Goal: Task Accomplishment & Management: Manage account settings

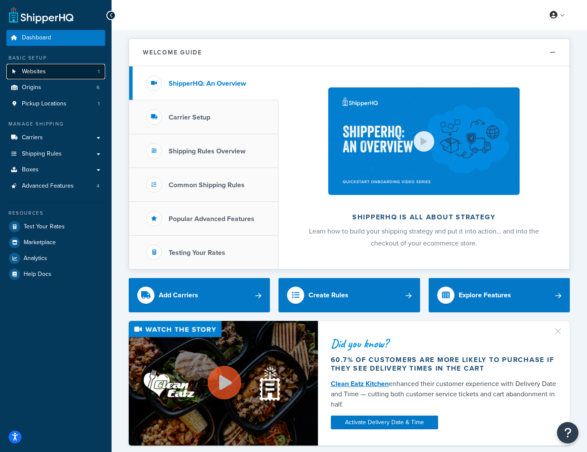
click at [41, 72] on span "Websites" at bounding box center [34, 71] width 24 height 7
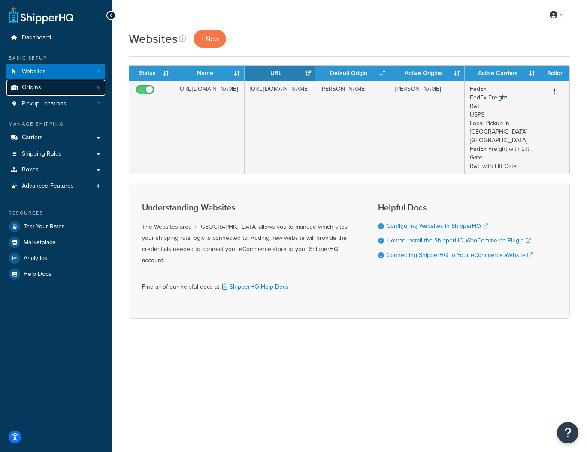
click at [31, 88] on span "Origins" at bounding box center [31, 87] width 19 height 7
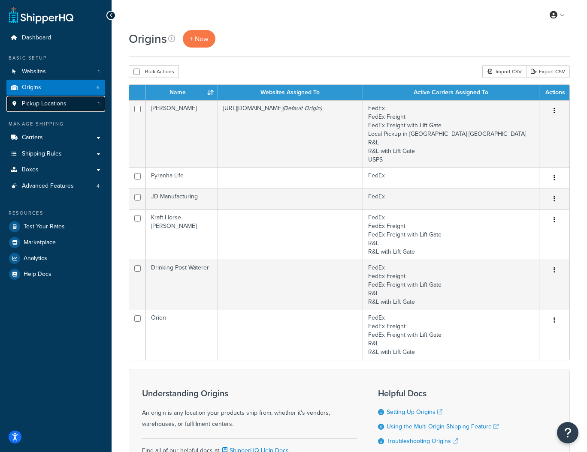
click at [32, 105] on span "Pickup Locations" at bounding box center [44, 103] width 45 height 7
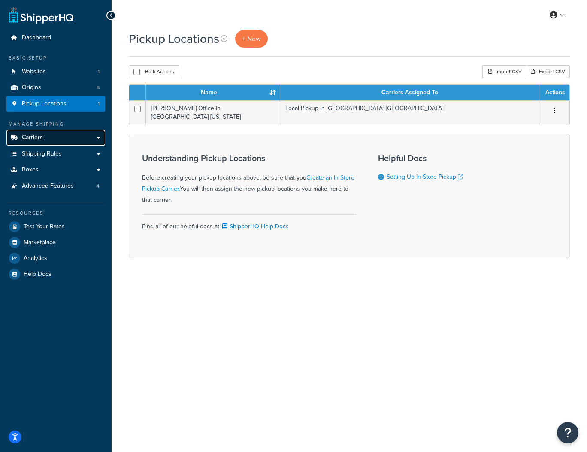
click at [30, 137] on span "Carriers" at bounding box center [32, 137] width 21 height 7
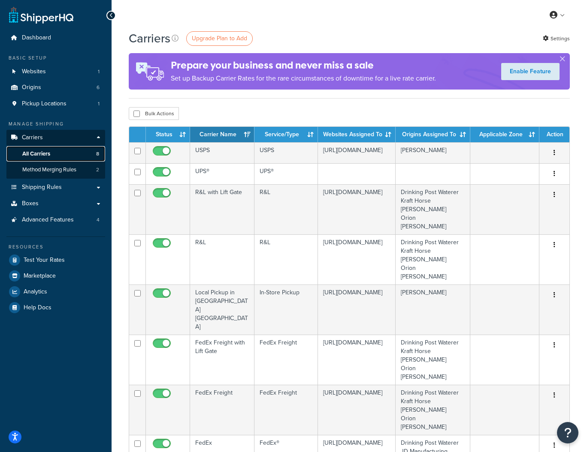
click at [35, 154] on span "All Carriers" at bounding box center [36, 154] width 28 height 7
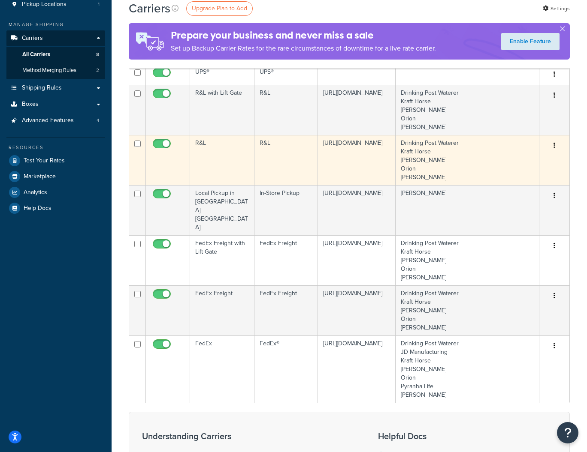
scroll to position [102, 0]
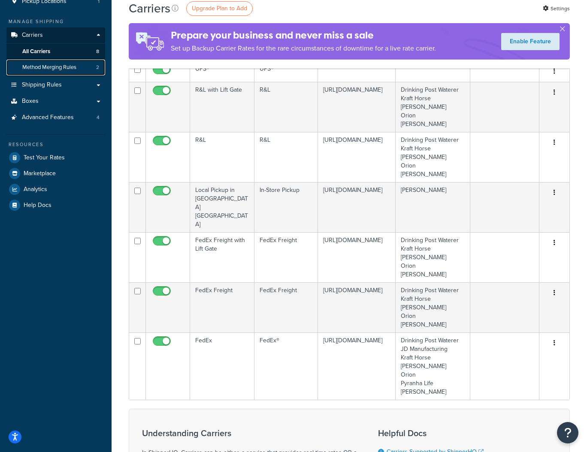
click at [48, 66] on span "Method Merging Rules" at bounding box center [49, 67] width 54 height 7
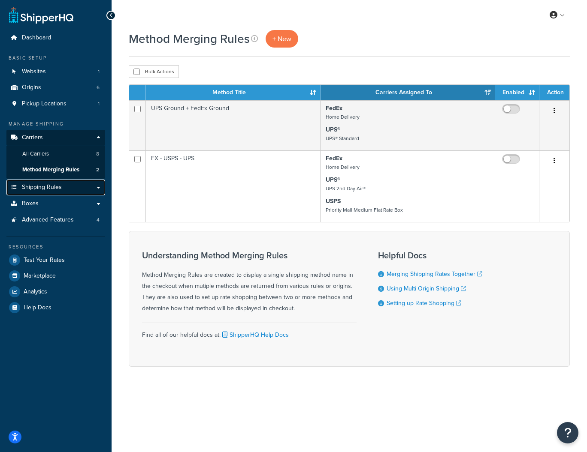
click at [37, 187] on span "Shipping Rules" at bounding box center [42, 187] width 40 height 7
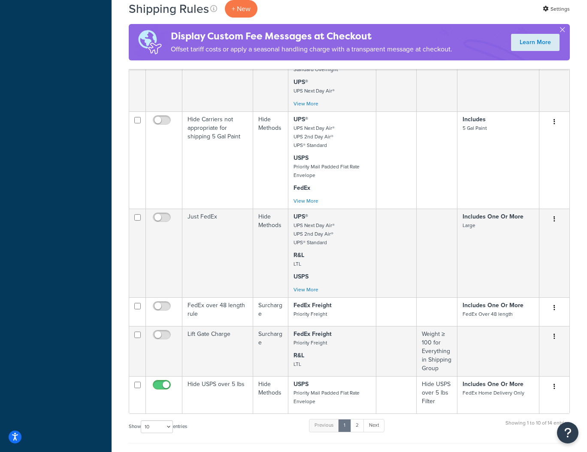
scroll to position [385, 0]
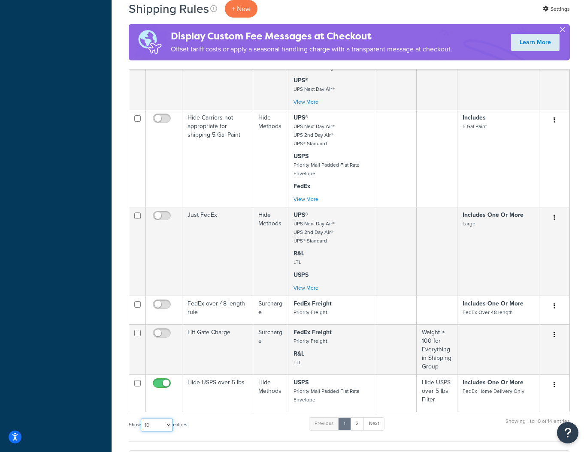
click at [170, 426] on select "10 15 25 50 100 1000" at bounding box center [157, 425] width 32 height 13
select select "50"
click at [142, 419] on select "10 15 25 50 100 1000" at bounding box center [157, 425] width 32 height 13
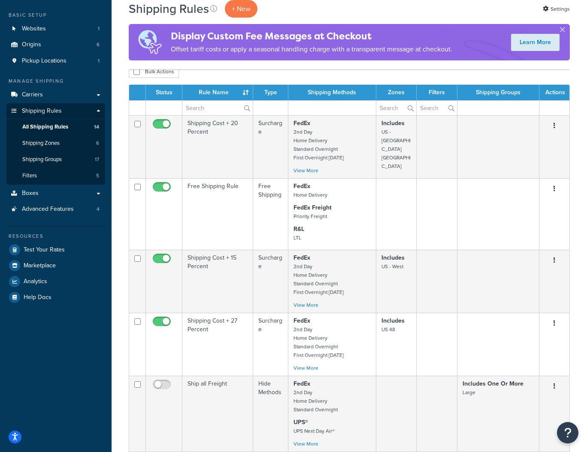
scroll to position [42, 0]
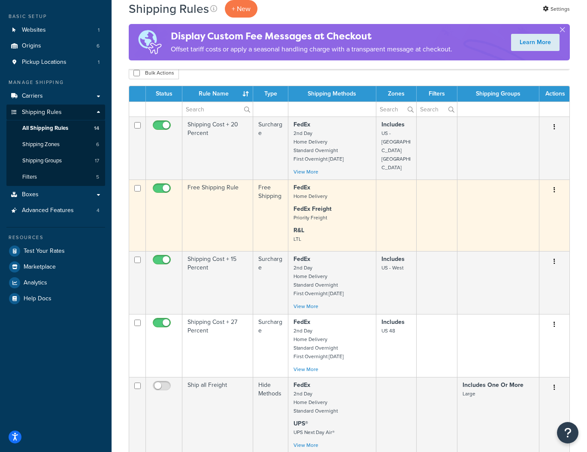
click at [554, 191] on button "button" at bounding box center [554, 191] width 12 height 14
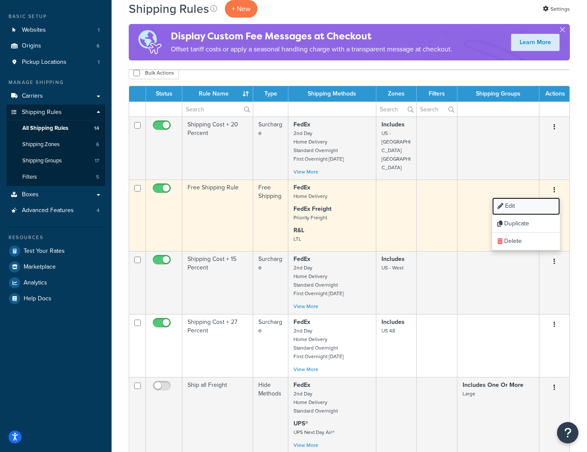
click at [512, 207] on link "Edit" at bounding box center [526, 207] width 68 height 18
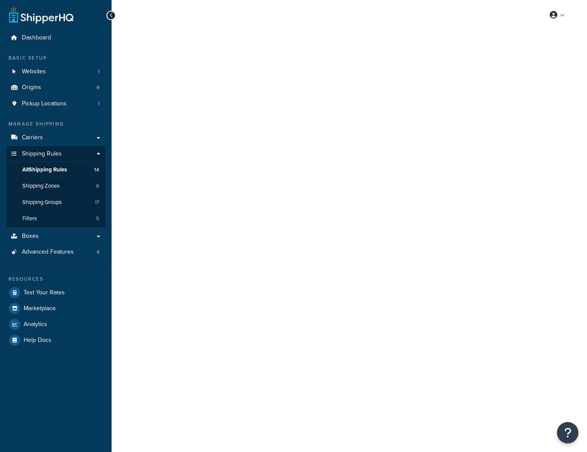
select select "SHIPPING_GROUP"
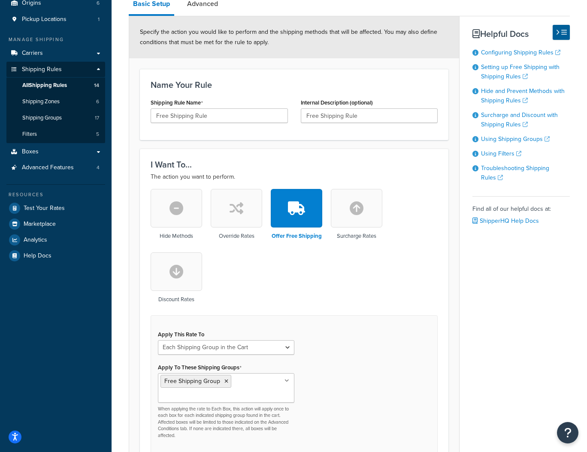
scroll to position [65, 0]
